Goal: Task Accomplishment & Management: Complete application form

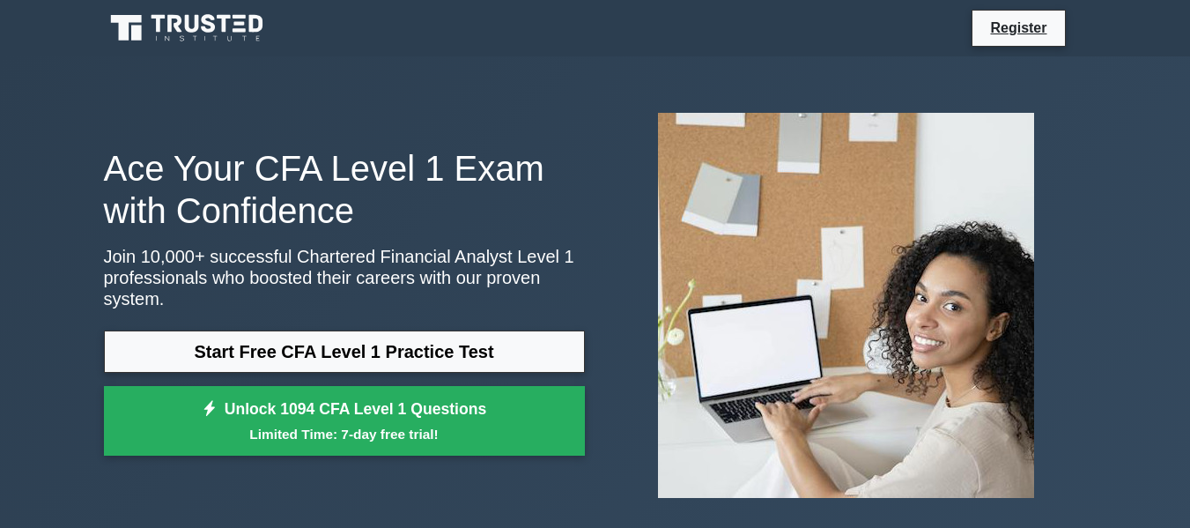
click at [397, 330] on link "Start Free CFA Level 1 Practice Test" at bounding box center [344, 351] width 481 height 42
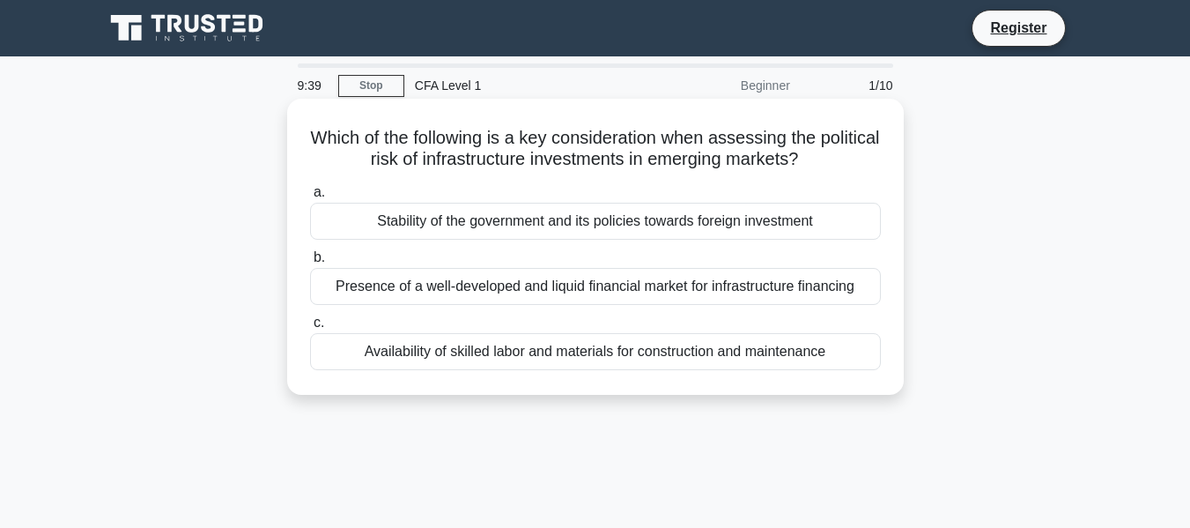
click at [486, 297] on div "Presence of a well-developed and liquid financial market for infrastructure fin…" at bounding box center [595, 286] width 571 height 37
click at [310, 263] on input "b. Presence of a well-developed and liquid financial market for infrastructure …" at bounding box center [310, 257] width 0 height 11
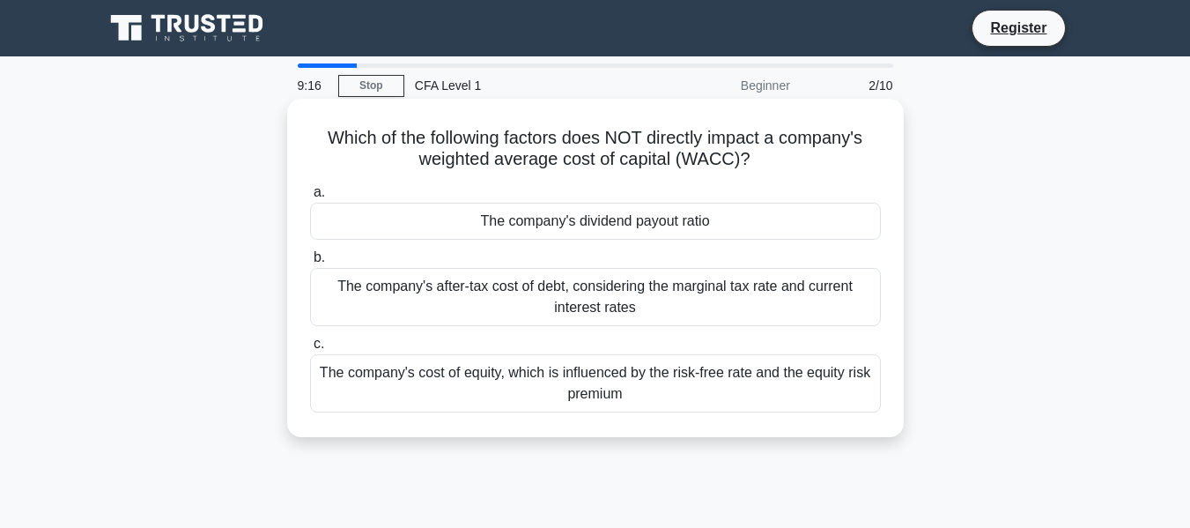
click at [584, 305] on div "The company's after-tax cost of debt, considering the marginal tax rate and cur…" at bounding box center [595, 297] width 571 height 58
click at [310, 263] on input "b. The company's after-tax cost of debt, considering the marginal tax rate and …" at bounding box center [310, 257] width 0 height 11
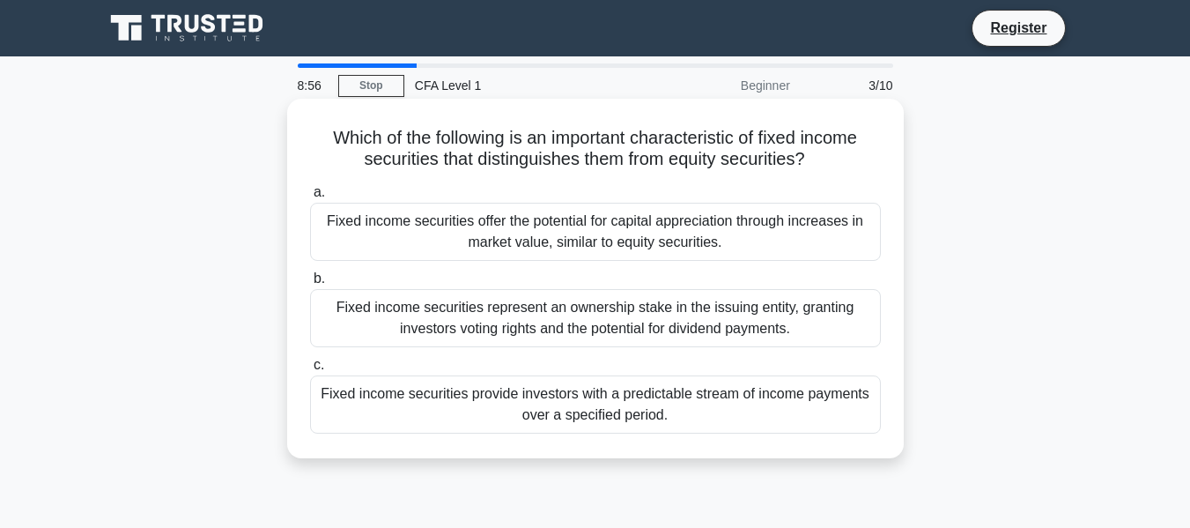
click at [502, 424] on div "Fixed income securities provide investors with a predictable stream of income p…" at bounding box center [595, 404] width 571 height 58
click at [310, 371] on input "c. Fixed income securities provide investors with a predictable stream of incom…" at bounding box center [310, 365] width 0 height 11
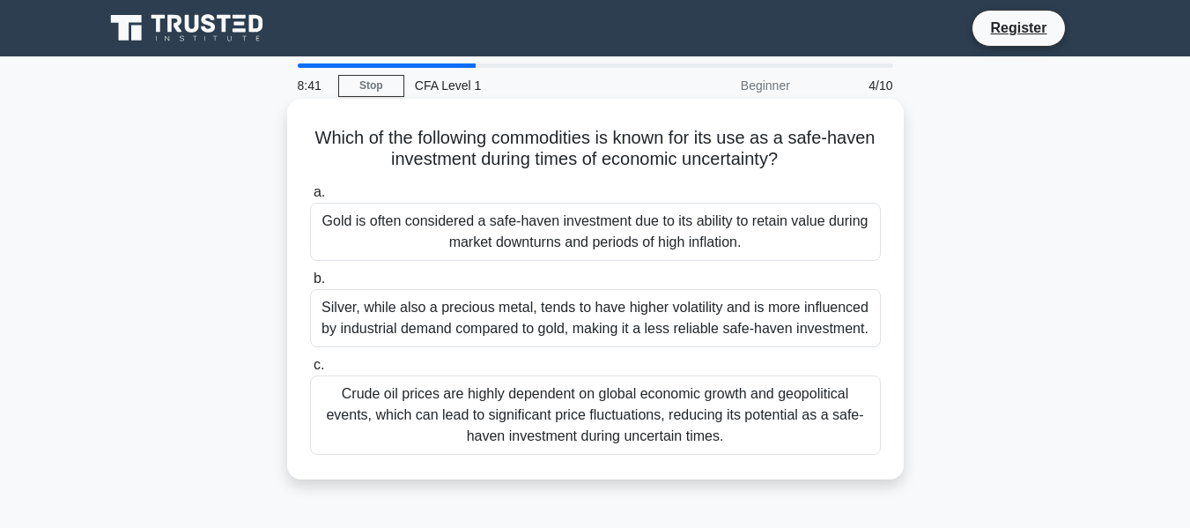
click at [716, 229] on div "Gold is often considered a safe-haven investment due to its ability to retain v…" at bounding box center [595, 232] width 571 height 58
click at [310, 198] on input "a. Gold is often considered a safe-haven investment due to its ability to retai…" at bounding box center [310, 192] width 0 height 11
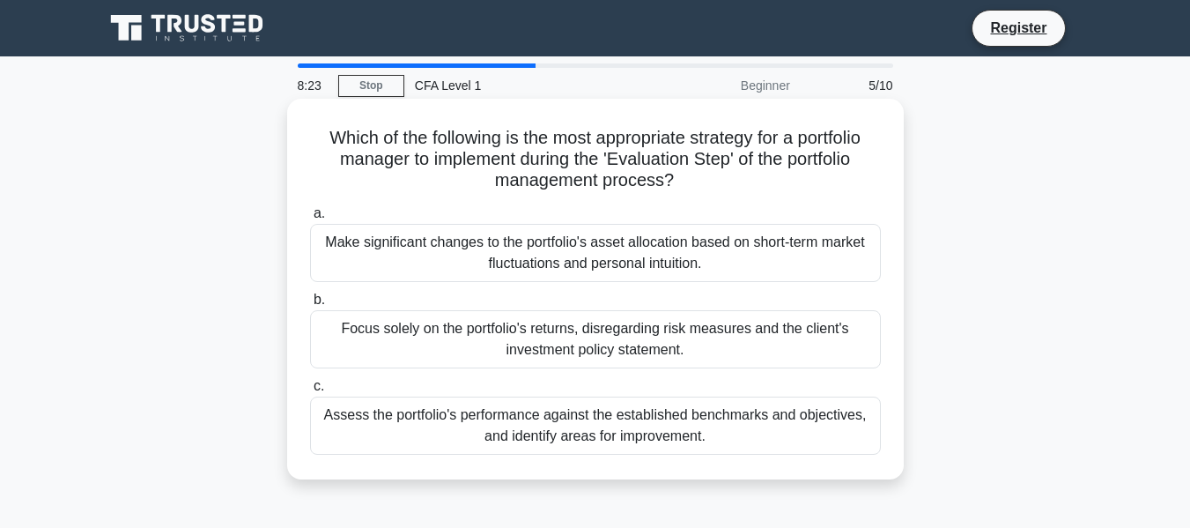
click at [613, 434] on div "Assess the portfolio's performance against the established benchmarks and objec…" at bounding box center [595, 426] width 571 height 58
click at [310, 392] on input "c. Assess the portfolio's performance against the established benchmarks and ob…" at bounding box center [310, 386] width 0 height 11
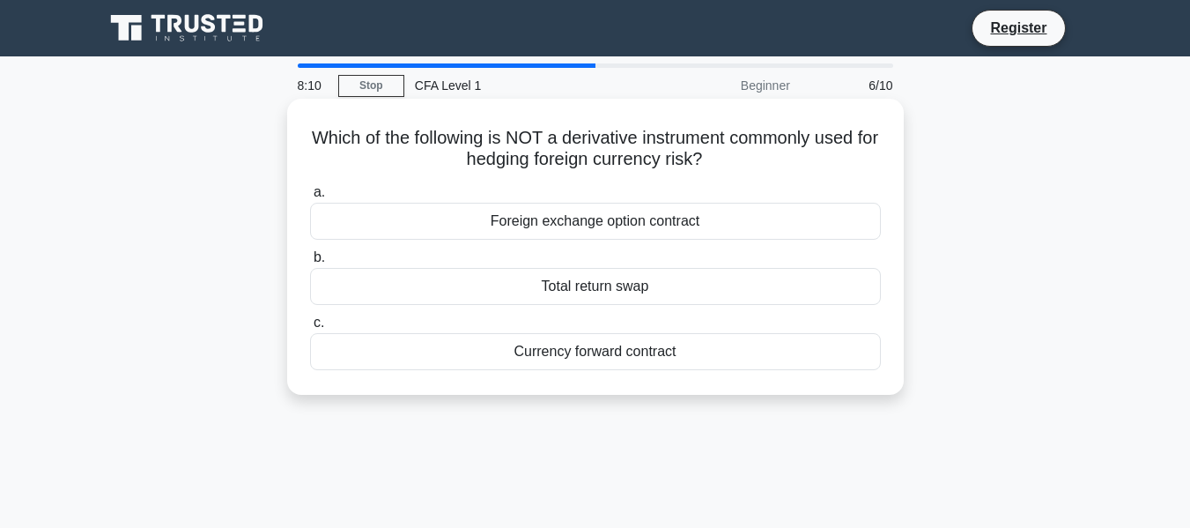
click at [609, 293] on div "Total return swap" at bounding box center [595, 286] width 571 height 37
click at [310, 263] on input "b. Total return swap" at bounding box center [310, 257] width 0 height 11
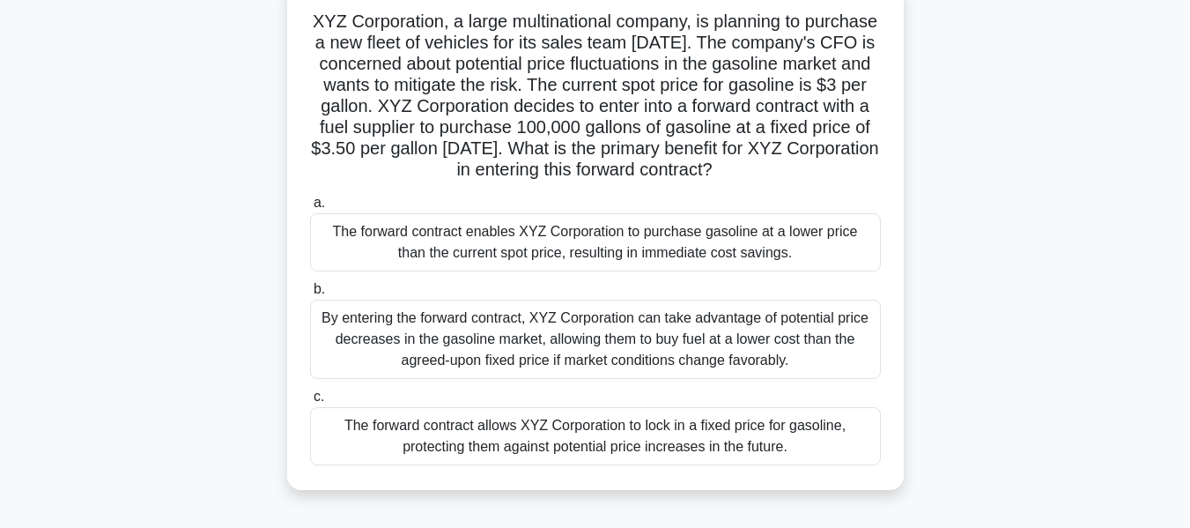
scroll to position [122, 0]
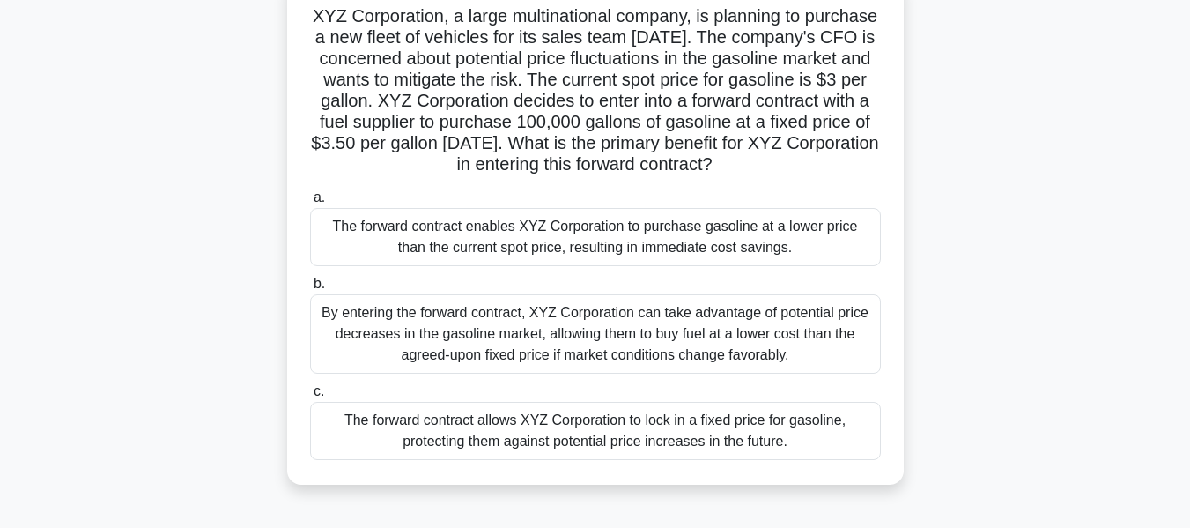
click at [582, 260] on div "The forward contract enables XYZ Corporation to purchase gasoline at a lower pr…" at bounding box center [595, 237] width 571 height 58
click at [310, 204] on input "a. The forward contract enables XYZ Corporation to purchase gasoline at a lower…" at bounding box center [310, 197] width 0 height 11
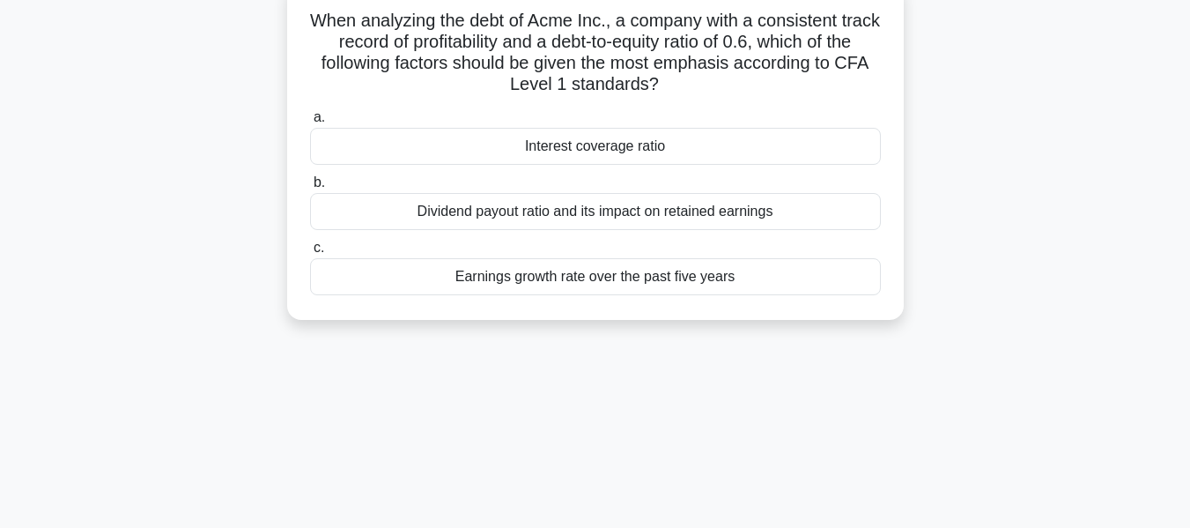
scroll to position [0, 0]
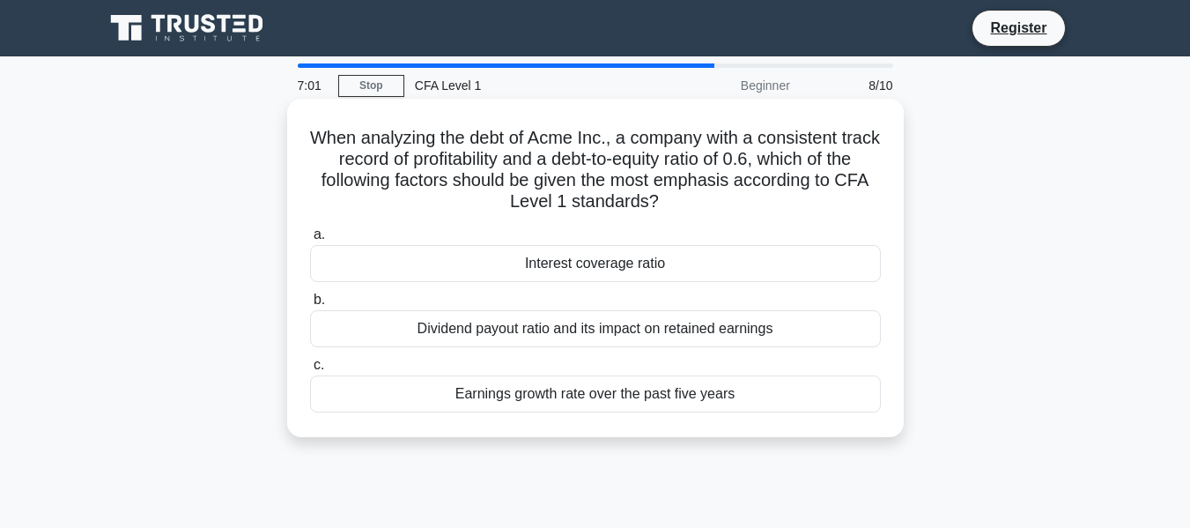
click at [589, 400] on div "Earnings growth rate over the past five years" at bounding box center [595, 393] width 571 height 37
click at [310, 371] on input "c. Earnings growth rate over the past five years" at bounding box center [310, 365] width 0 height 11
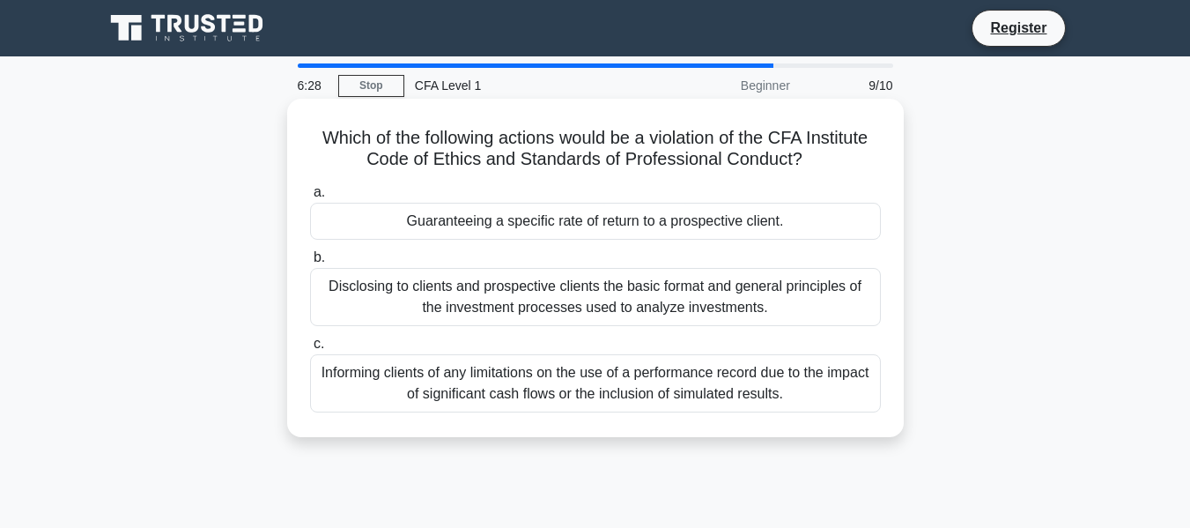
click at [584, 222] on div "Guaranteeing a specific rate of return to a prospective client." at bounding box center [595, 221] width 571 height 37
click at [310, 198] on input "a. Guaranteeing a specific rate of return to a prospective client." at bounding box center [310, 192] width 0 height 11
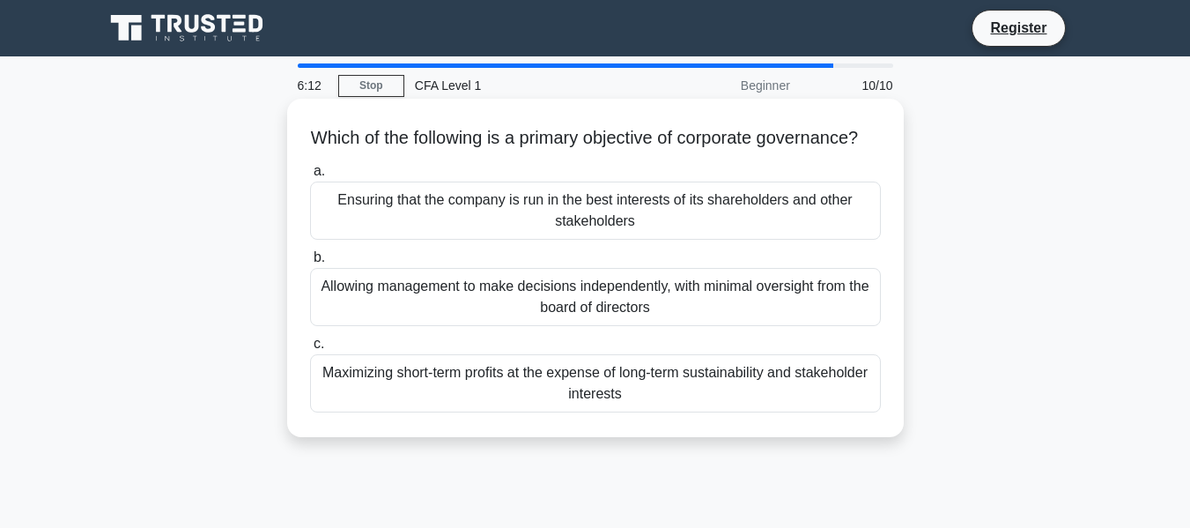
click at [610, 412] on div "Maximizing short-term profits at the expense of long-term sustainability and st…" at bounding box center [595, 383] width 571 height 58
click at [310, 350] on input "c. Maximizing short-term profits at the expense of long-term sustainability and…" at bounding box center [310, 343] width 0 height 11
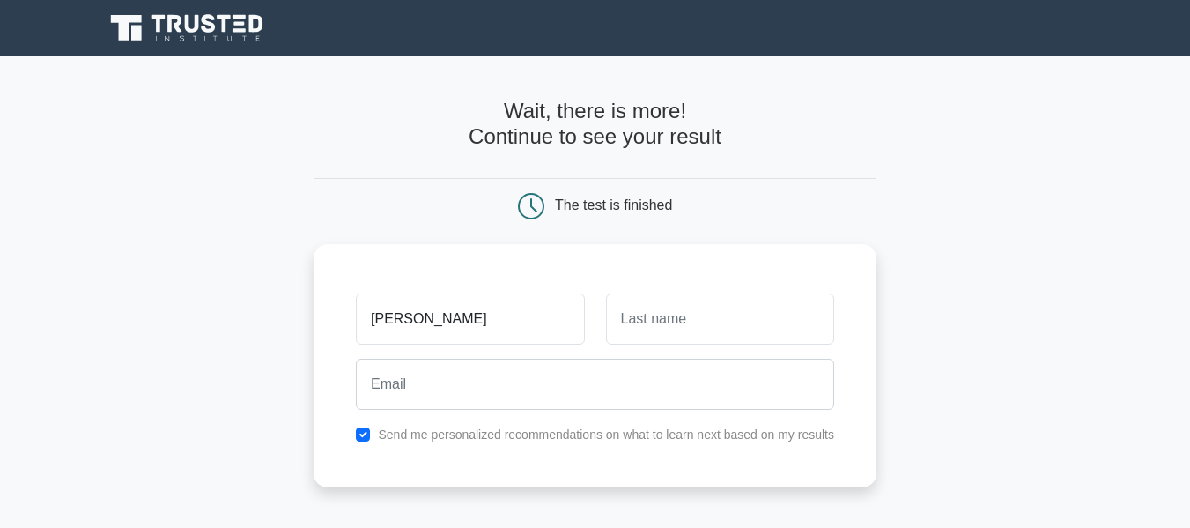
type input "Samaria"
click at [664, 334] on input "text" at bounding box center [720, 318] width 228 height 51
type input "Pereira"
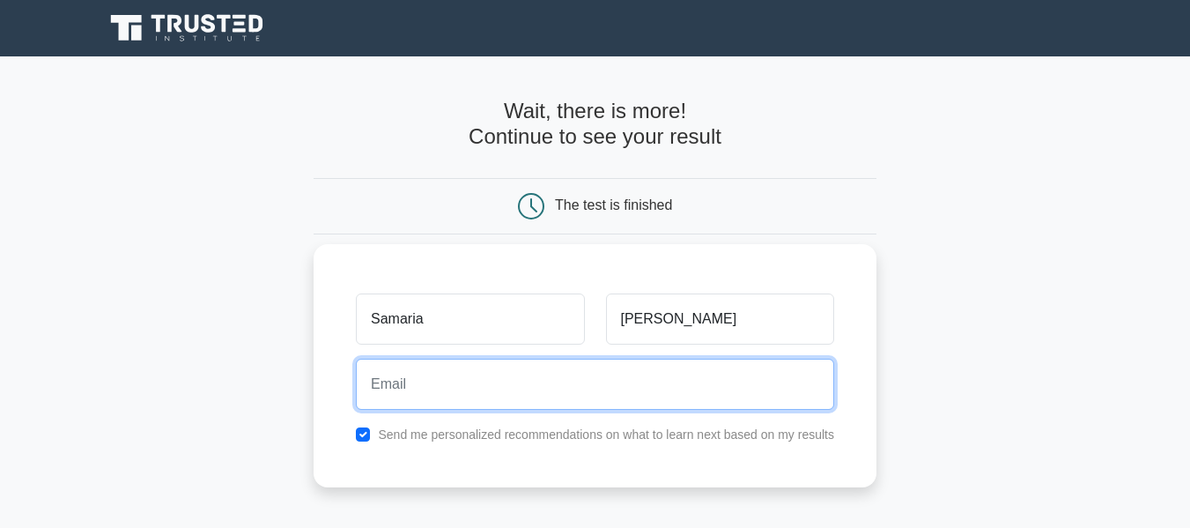
click at [501, 391] on input "email" at bounding box center [595, 384] width 478 height 51
type input "samariapereira07@gmail.com"
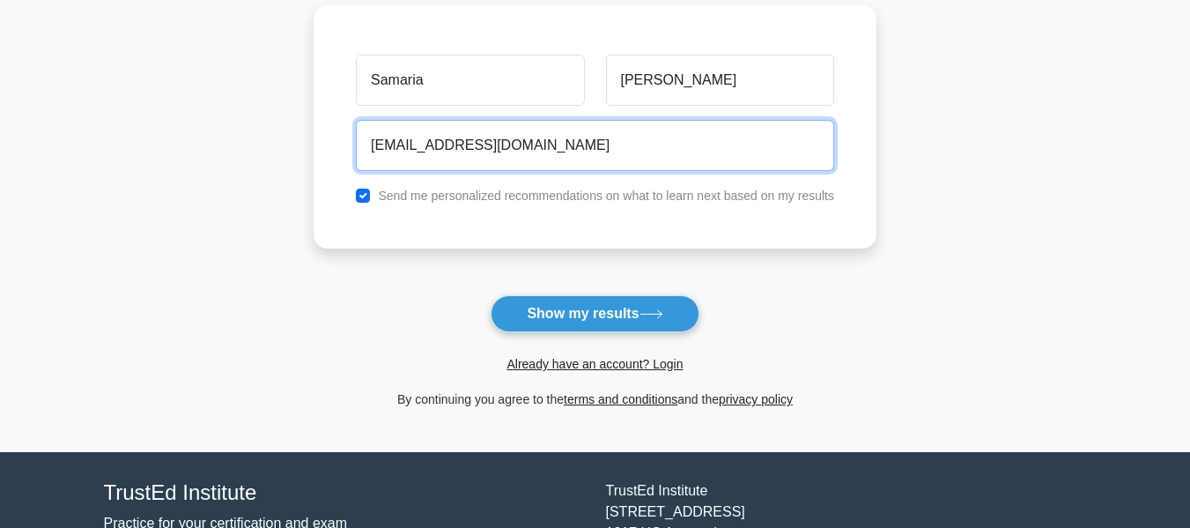
scroll to position [240, 0]
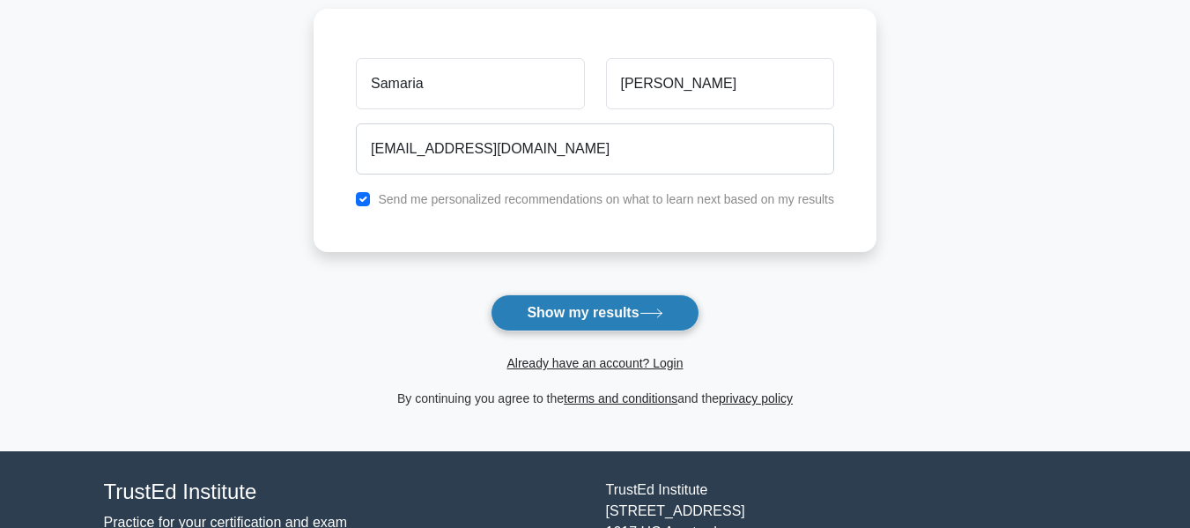
click at [560, 308] on button "Show my results" at bounding box center [595, 312] width 208 height 37
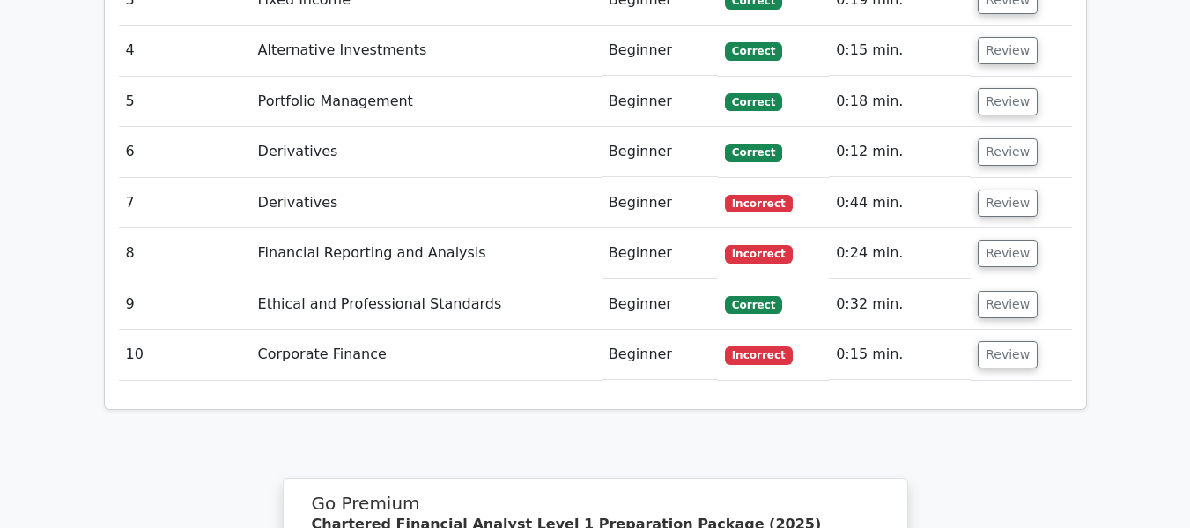
scroll to position [2351, 0]
